Goal: Task Accomplishment & Management: Manage account settings

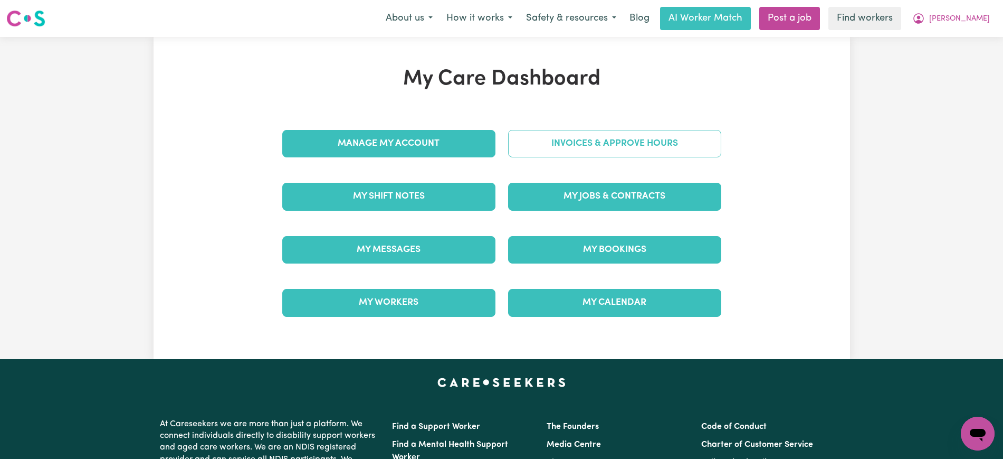
click at [626, 153] on link "Invoices & Approve Hours" at bounding box center [614, 143] width 213 height 27
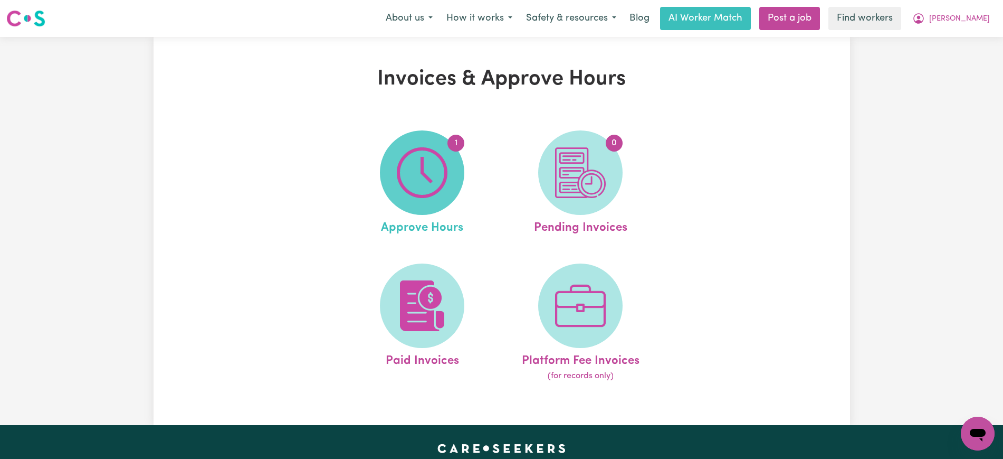
click at [439, 160] on img at bounding box center [422, 172] width 51 height 51
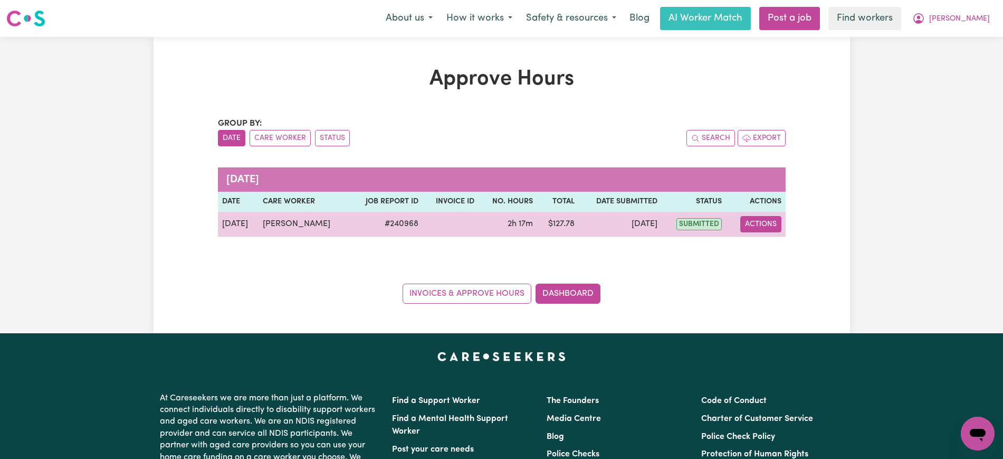
click at [768, 222] on button "Actions" at bounding box center [760, 224] width 41 height 16
click at [773, 243] on link "View Job Report" at bounding box center [788, 248] width 90 height 21
select select "pm"
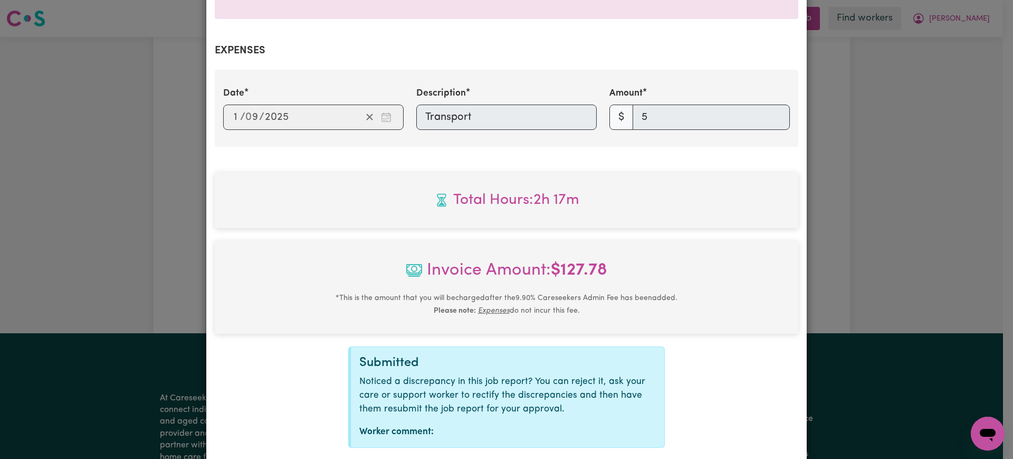
scroll to position [434, 0]
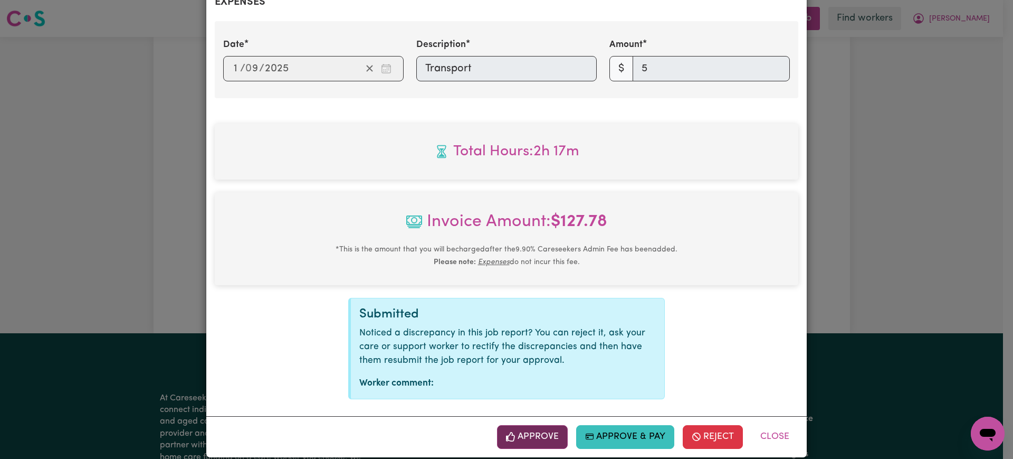
click at [515, 426] on button "Approve" at bounding box center [532, 436] width 71 height 23
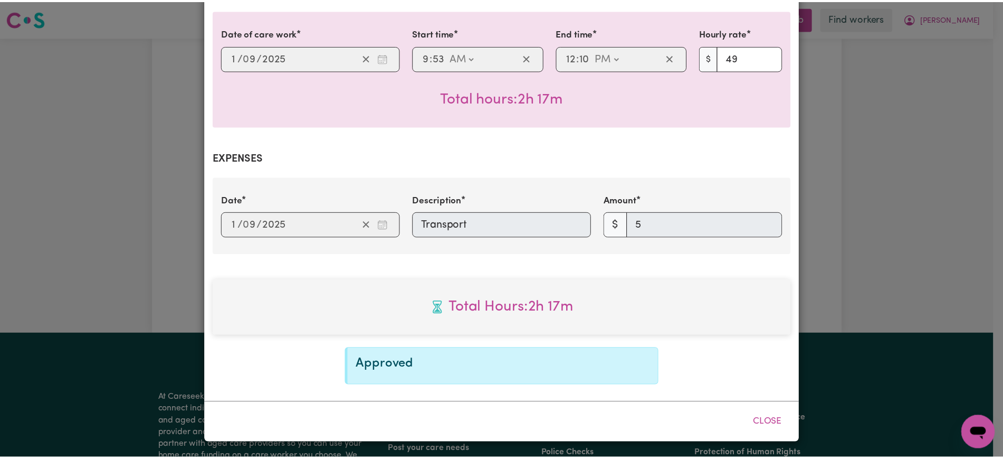
scroll to position [264, 0]
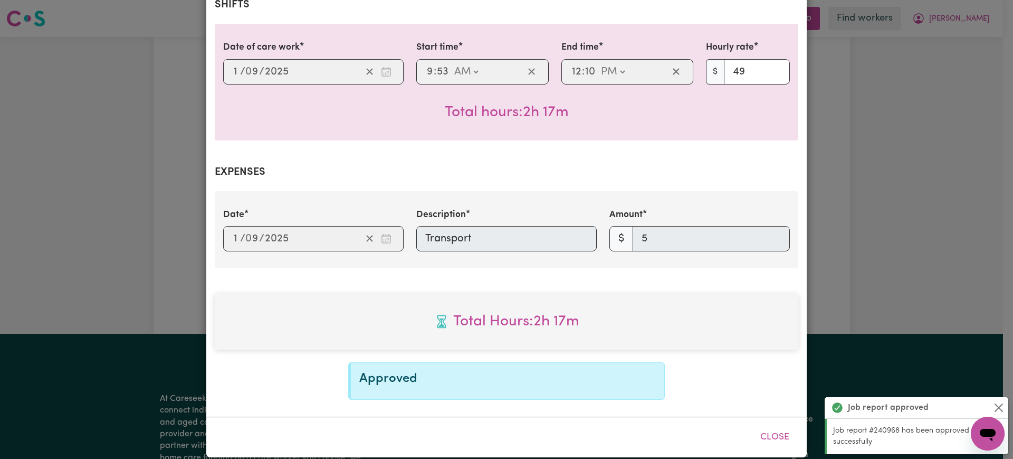
click at [841, 166] on div "Job Report # 240968 - [PERSON_NAME] Summary Job report # 240968 Client name: [P…" at bounding box center [506, 229] width 1013 height 459
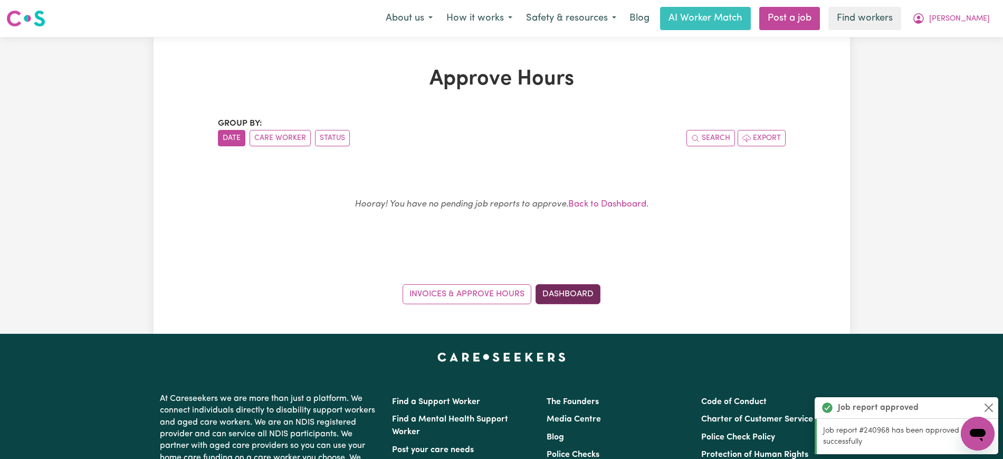
click at [570, 300] on link "Dashboard" at bounding box center [568, 294] width 65 height 20
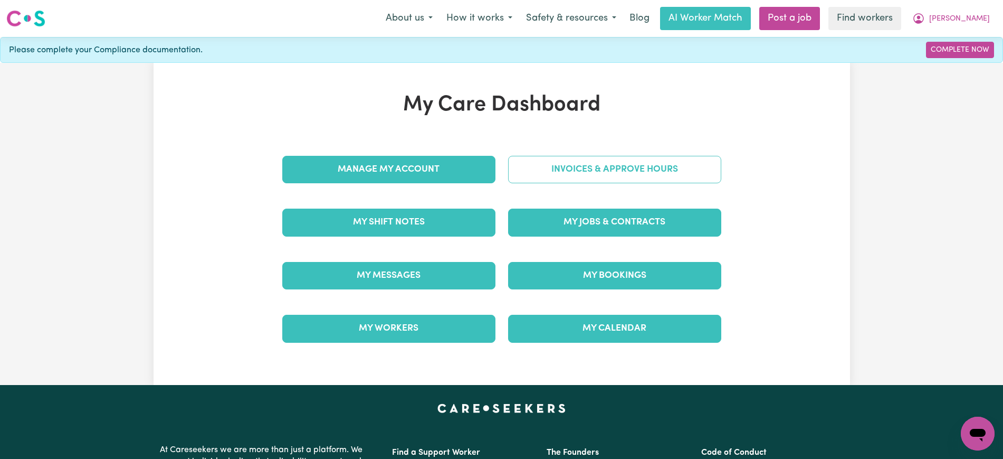
click at [590, 165] on link "Invoices & Approve Hours" at bounding box center [614, 169] width 213 height 27
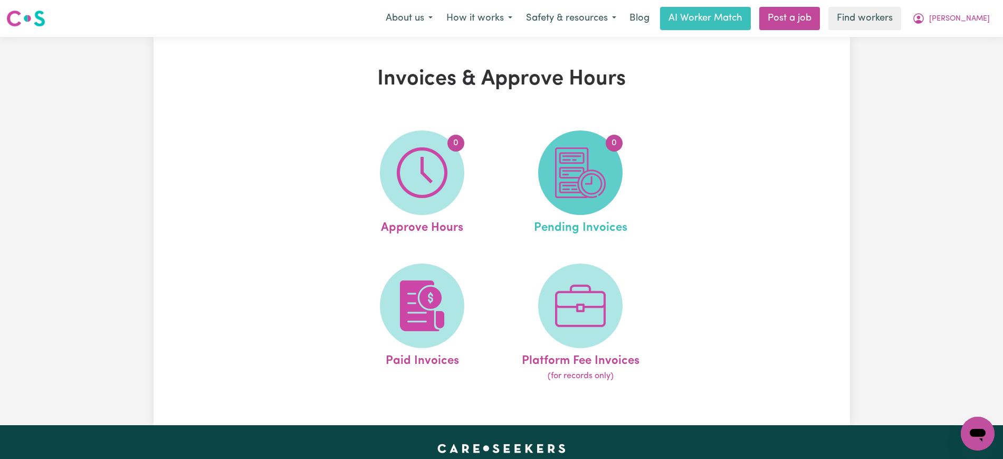
click at [590, 179] on img at bounding box center [580, 172] width 51 height 51
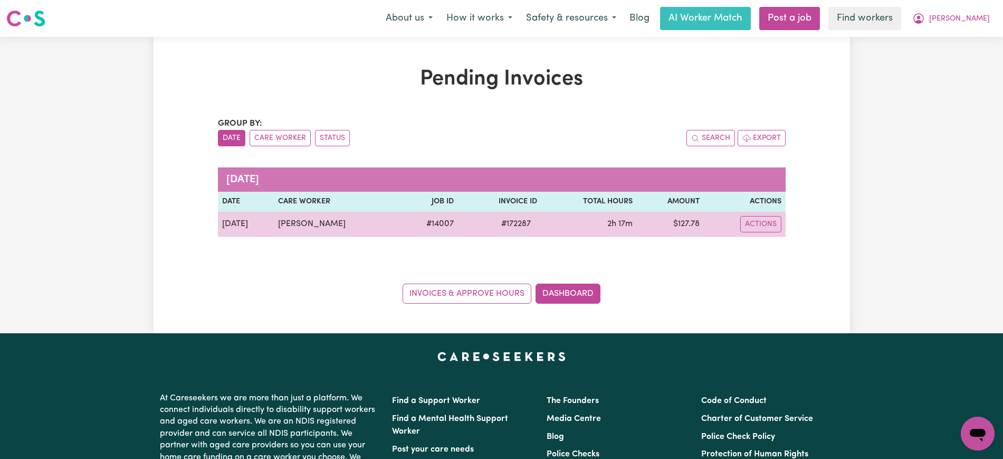
click at [512, 224] on span "# 172287" at bounding box center [516, 223] width 42 height 13
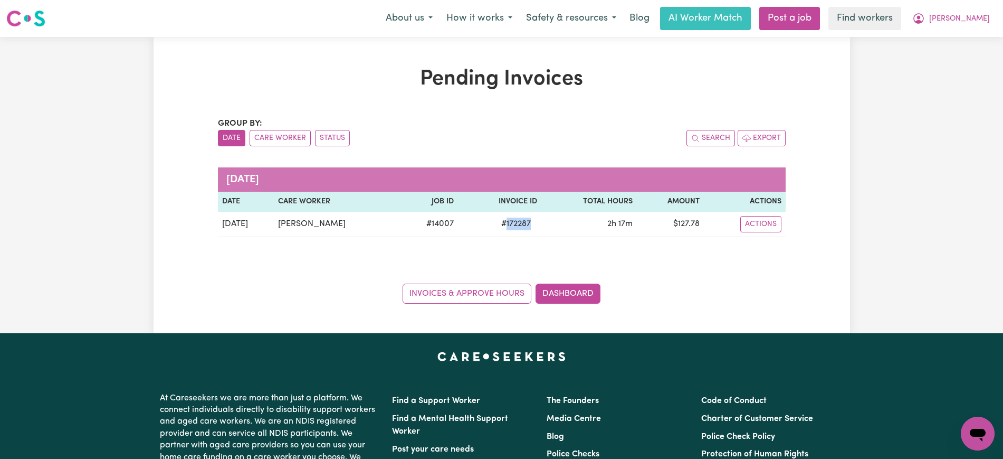
copy span "172287"
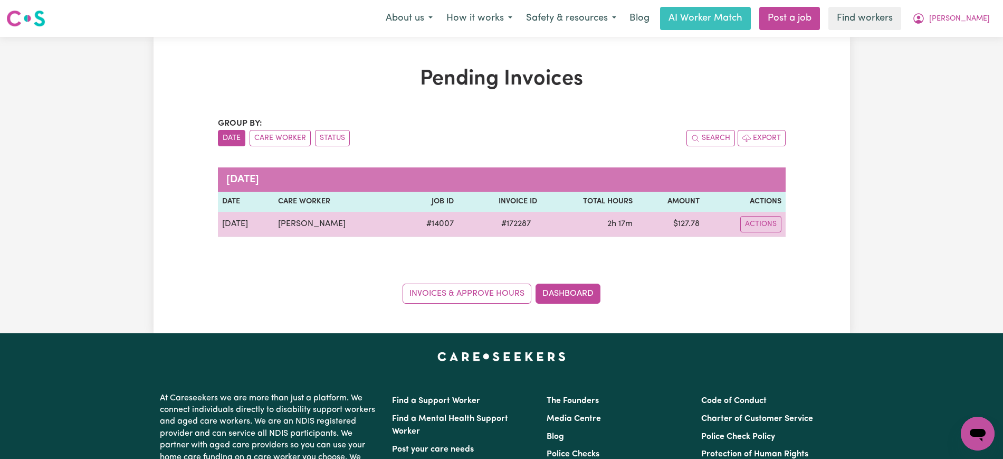
click at [693, 221] on td "$ 127.78" at bounding box center [670, 224] width 67 height 25
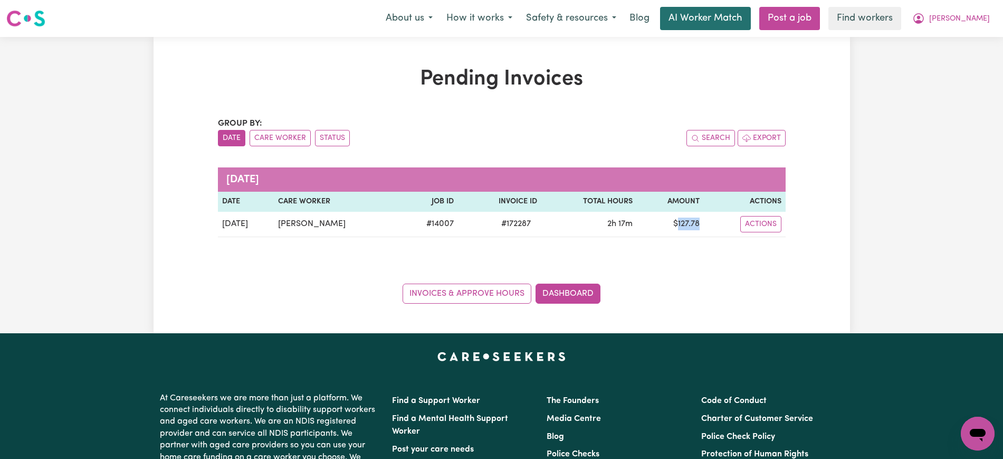
copy td "127.78"
click at [974, 18] on span "[PERSON_NAME]" at bounding box center [959, 19] width 61 height 12
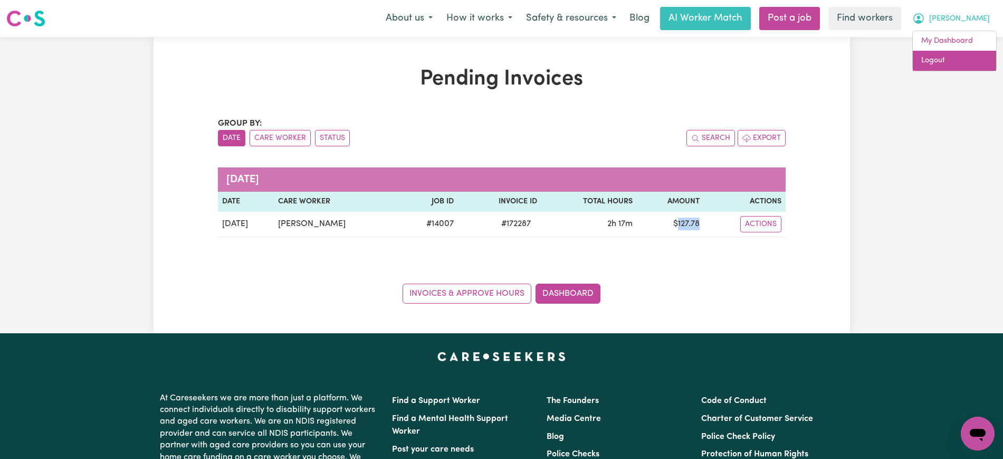
click at [961, 52] on link "Logout" at bounding box center [954, 61] width 83 height 20
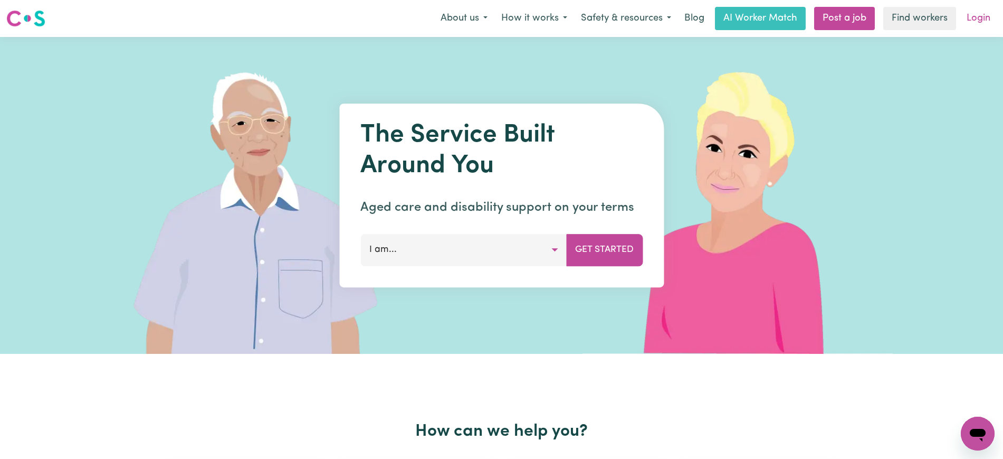
click at [975, 17] on link "Login" at bounding box center [978, 18] width 36 height 23
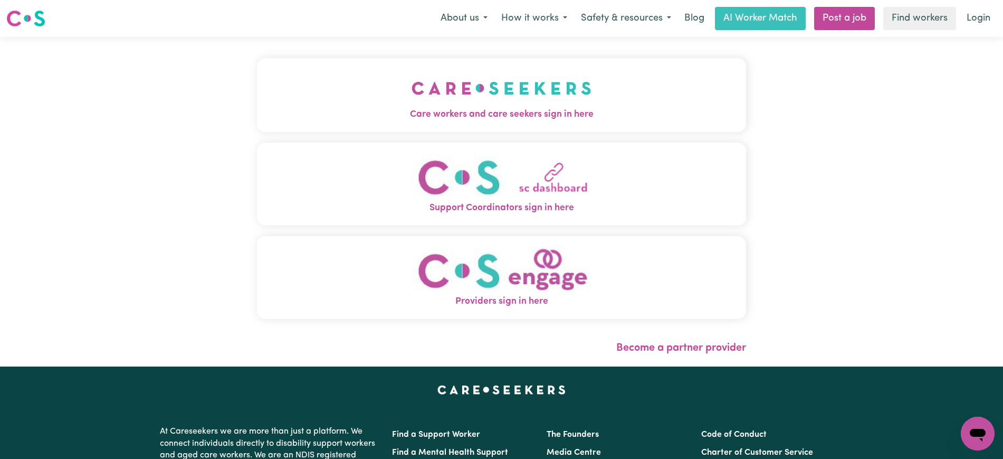
drag, startPoint x: 402, startPoint y: 96, endPoint x: 372, endPoint y: 82, distance: 33.3
click at [403, 96] on button "Care workers and care seekers sign in here" at bounding box center [501, 95] width 489 height 74
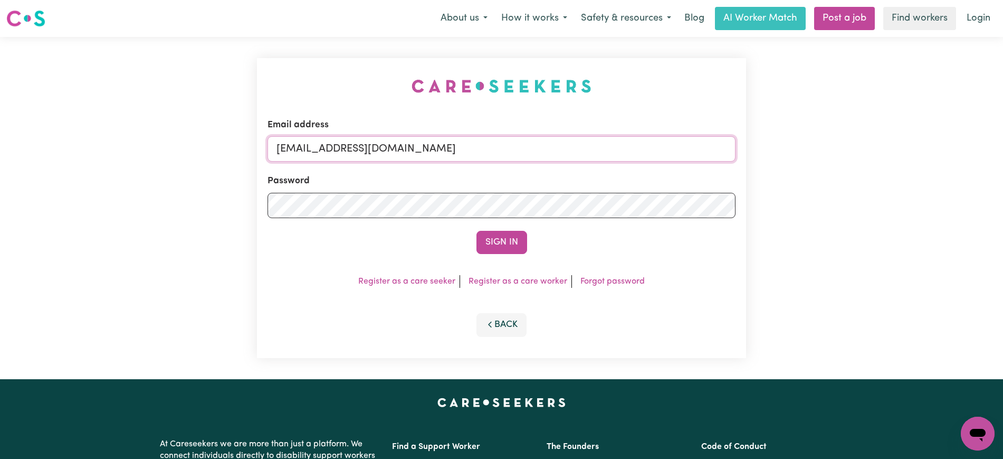
drag, startPoint x: 329, startPoint y: 153, endPoint x: 994, endPoint y: 157, distance: 664.9
click at [994, 157] on div "Email address [EMAIL_ADDRESS][DOMAIN_NAME] Password Sign In Register as a care …" at bounding box center [501, 208] width 1003 height 342
type input "[EMAIL_ADDRESS][DOMAIN_NAME]"
click at [477, 231] on button "Sign In" at bounding box center [502, 242] width 51 height 23
